Goal: Task Accomplishment & Management: Use online tool/utility

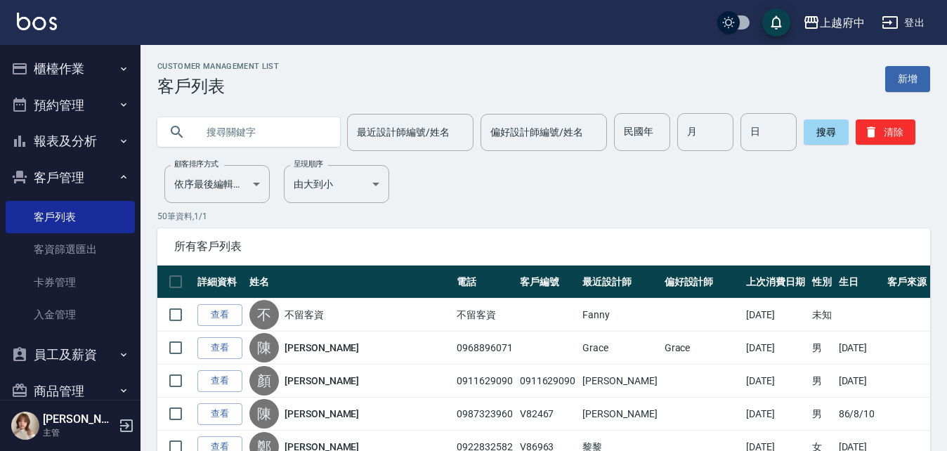
click at [243, 136] on input "text" at bounding box center [263, 132] width 132 height 38
type input "0976200543"
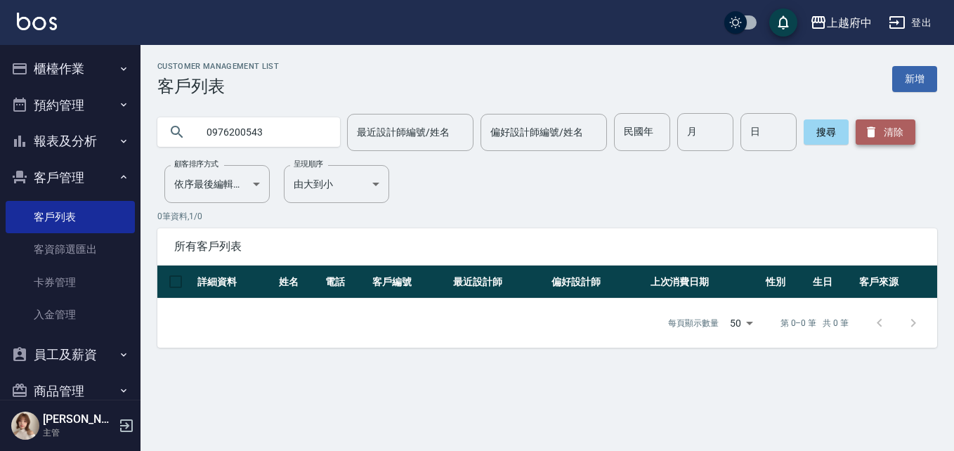
click at [883, 136] on button "清除" at bounding box center [885, 131] width 60 height 25
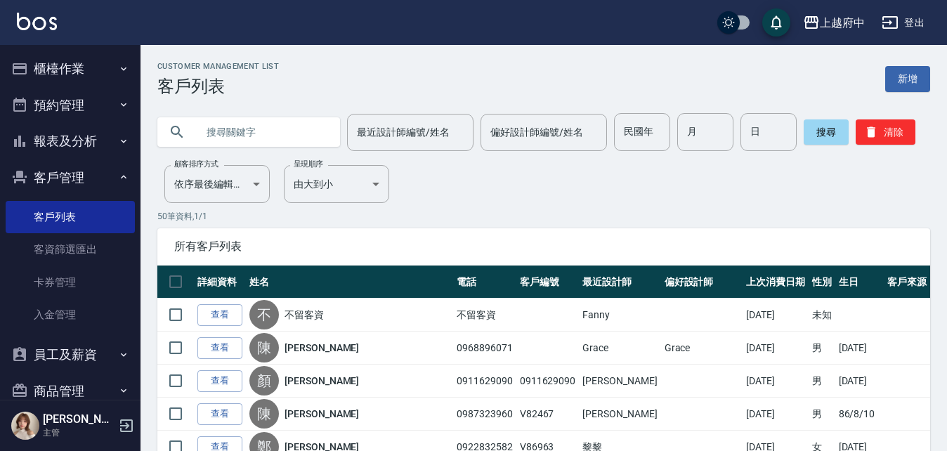
click at [60, 176] on button "客戶管理" at bounding box center [70, 177] width 129 height 37
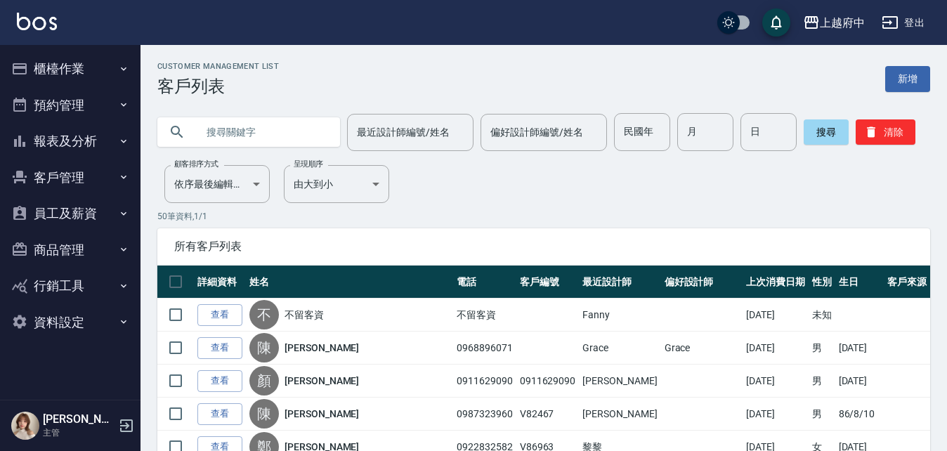
click at [56, 65] on button "櫃檯作業" at bounding box center [70, 69] width 129 height 37
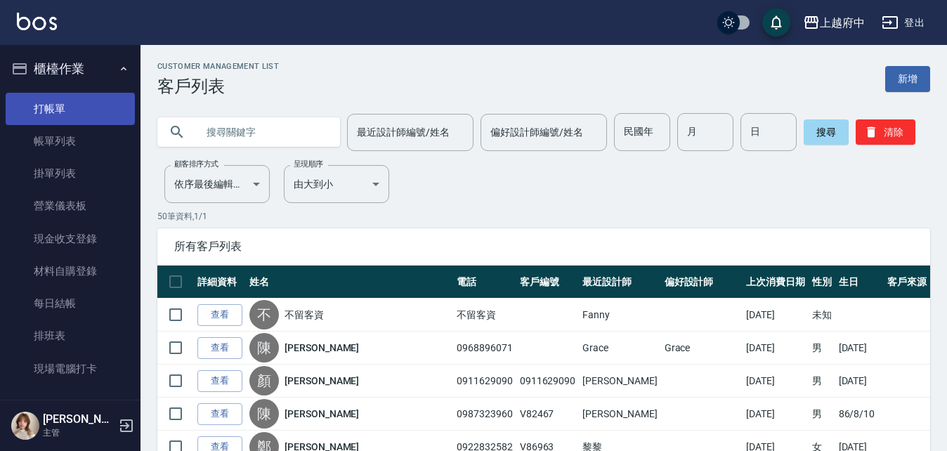
click at [53, 106] on link "打帳單" at bounding box center [70, 109] width 129 height 32
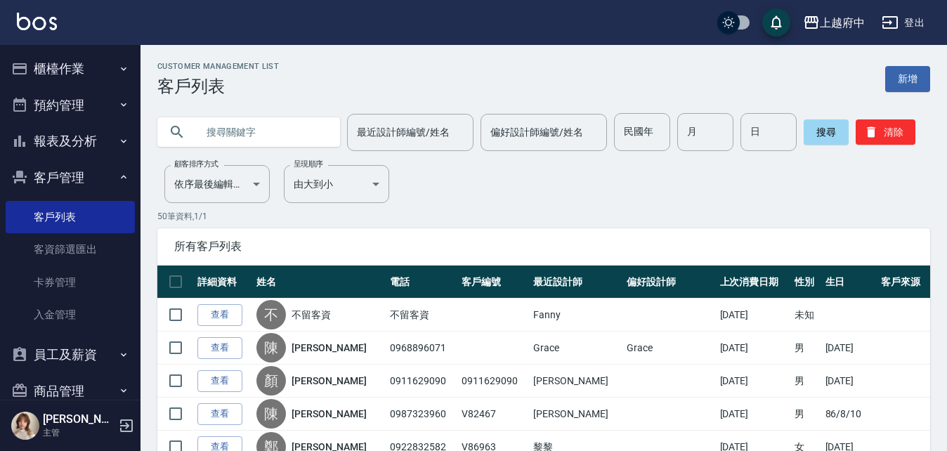
click at [220, 128] on input "text" at bounding box center [263, 132] width 132 height 38
type input "黃威凱"
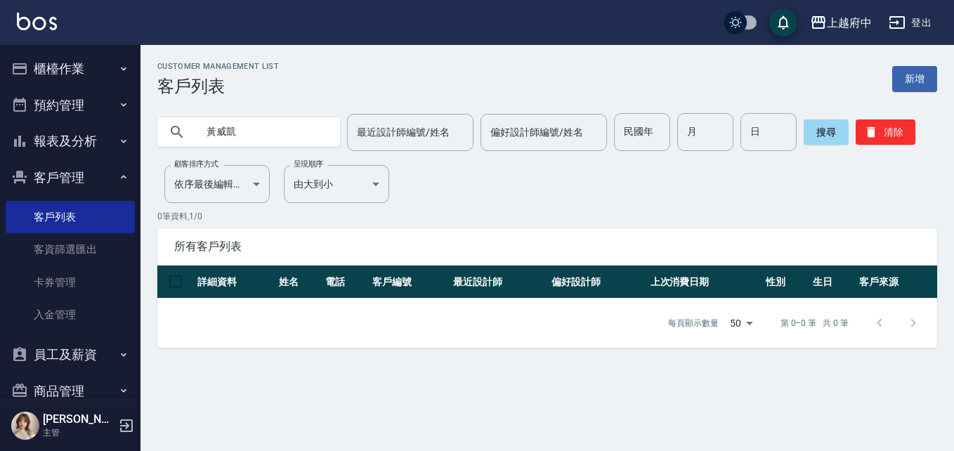
drag, startPoint x: 249, startPoint y: 134, endPoint x: 153, endPoint y: 139, distance: 95.6
click at [162, 139] on div "黃威凱" at bounding box center [248, 131] width 183 height 29
click at [836, 133] on button "搜尋" at bounding box center [825, 131] width 45 height 25
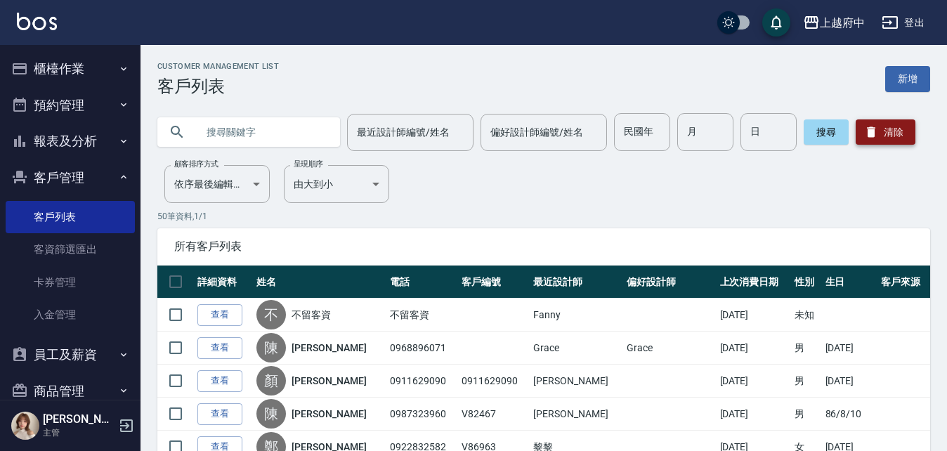
click at [872, 138] on icon "button" at bounding box center [871, 132] width 14 height 14
